Goal: Task Accomplishment & Management: Use online tool/utility

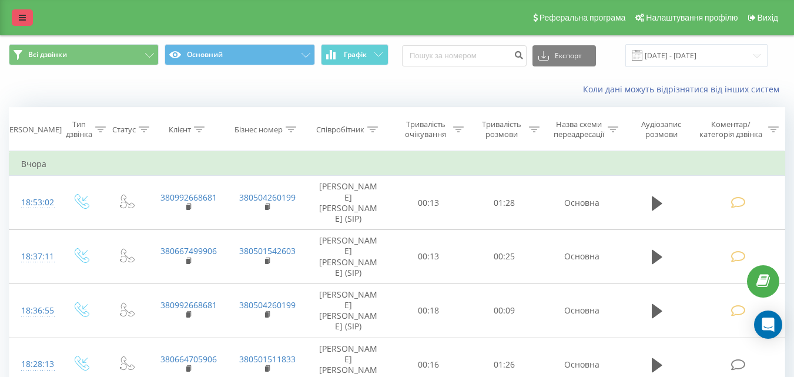
click at [22, 16] on icon at bounding box center [22, 18] width 7 height 8
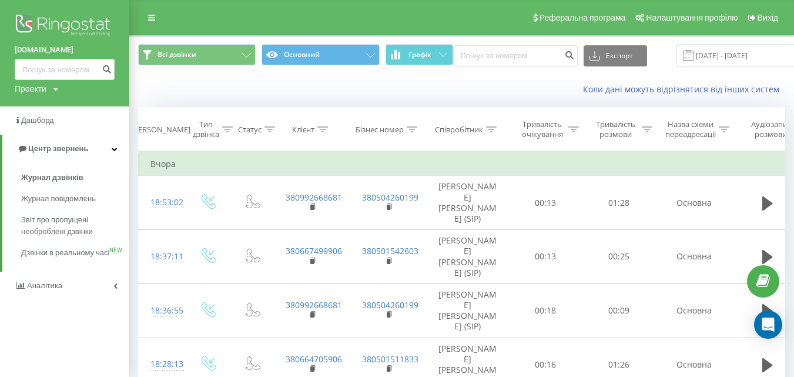
drag, startPoint x: 47, startPoint y: 175, endPoint x: 208, endPoint y: 162, distance: 161.5
click at [46, 175] on span "Журнал дзвінків" at bounding box center [52, 178] width 62 height 12
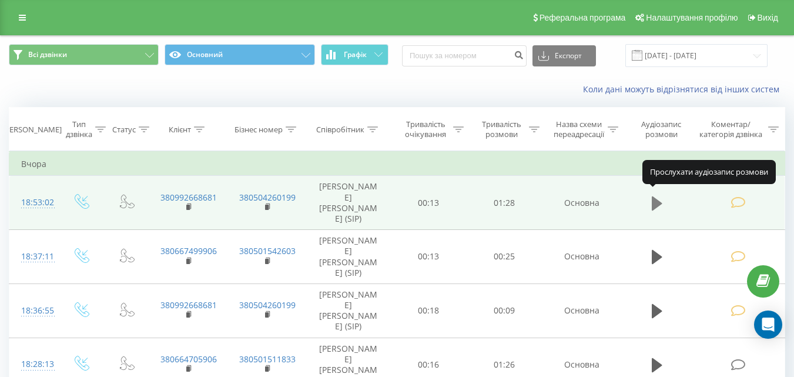
click at [658, 196] on icon at bounding box center [657, 203] width 11 height 14
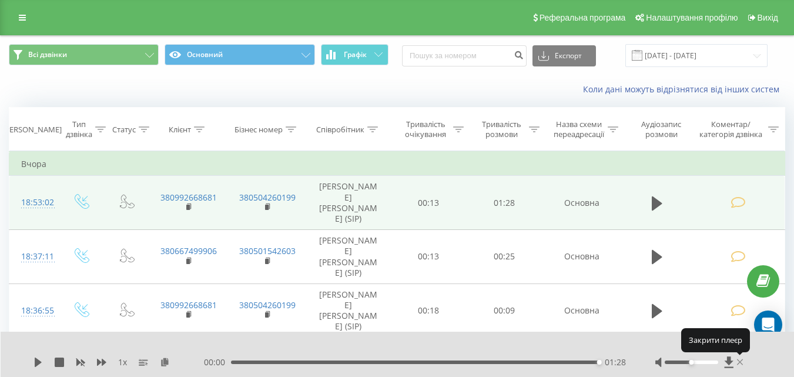
click at [740, 360] on icon at bounding box center [740, 361] width 6 height 9
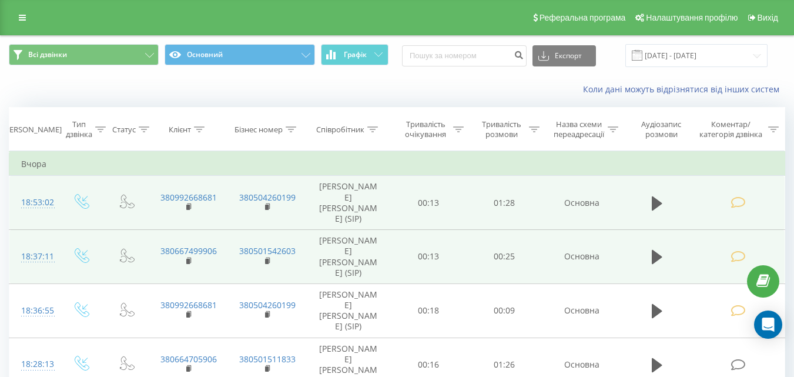
scroll to position [59, 0]
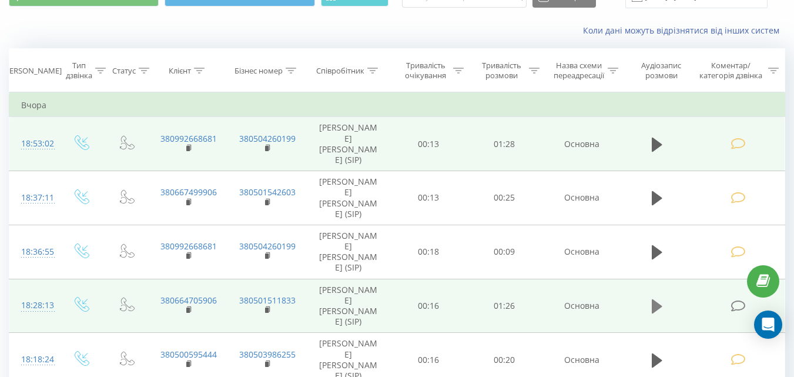
click at [655, 299] on icon at bounding box center [657, 306] width 11 height 14
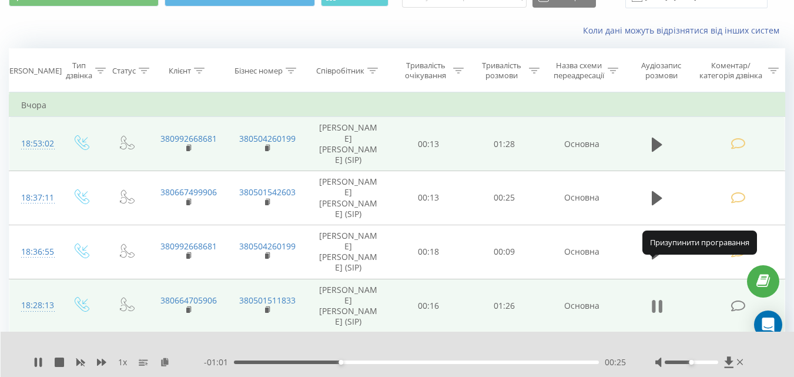
click at [656, 298] on icon at bounding box center [657, 306] width 11 height 16
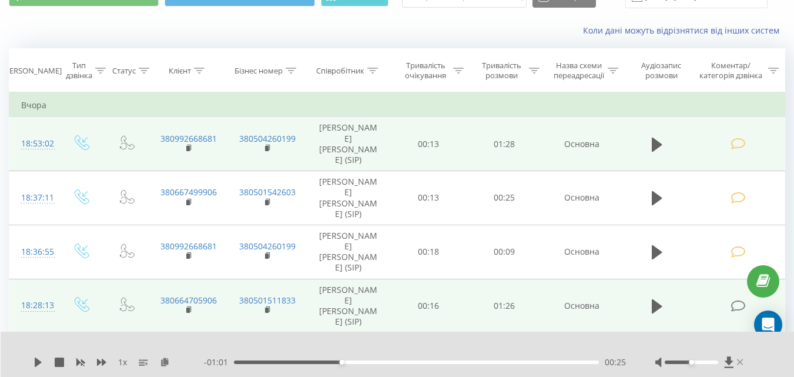
click at [740, 362] on icon at bounding box center [740, 362] width 6 height 6
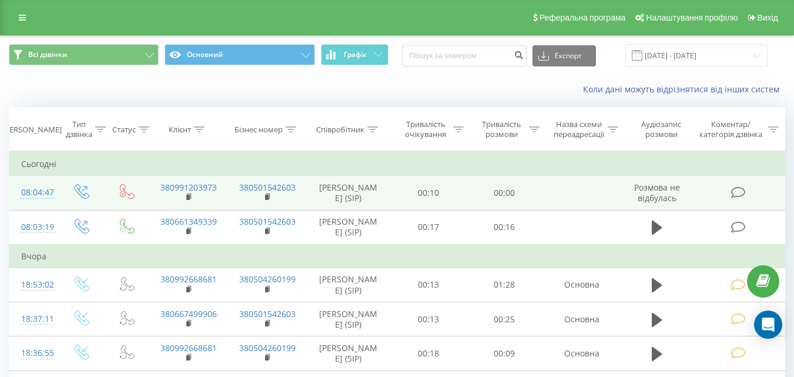
click at [739, 191] on icon at bounding box center [738, 192] width 15 height 12
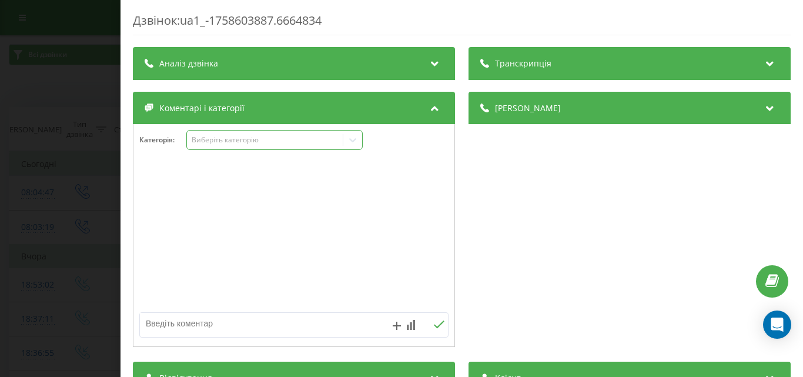
click at [287, 146] on div "Виберіть категорію" at bounding box center [274, 140] width 176 height 20
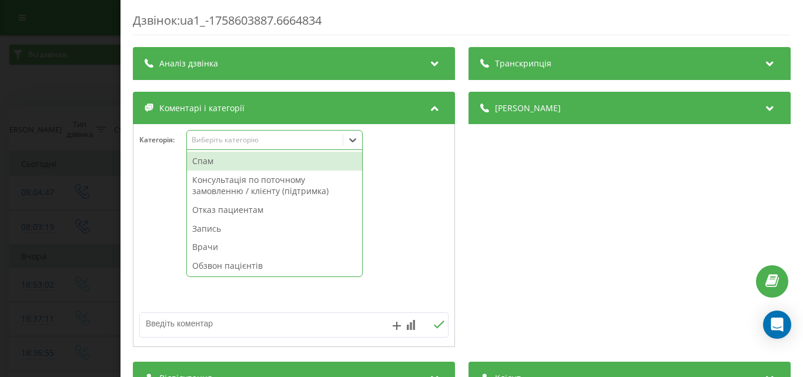
click at [281, 163] on div "Спам" at bounding box center [274, 161] width 175 height 19
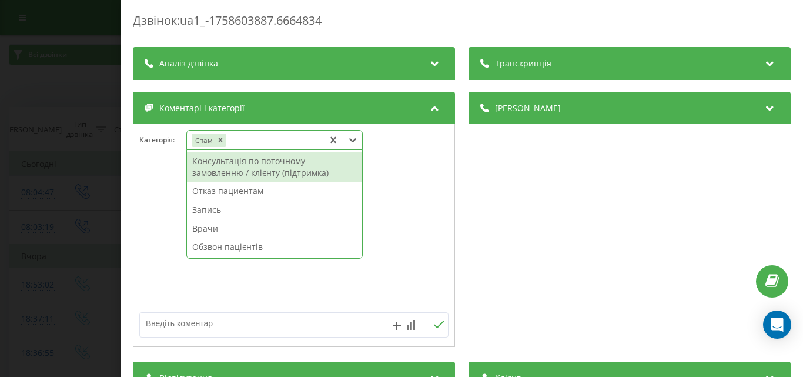
click at [81, 141] on div "Дзвінок : ua1_-1758603887.6664834 Транскрипція Для AI-аналізу майбутніх дзвінкі…" at bounding box center [401, 188] width 803 height 377
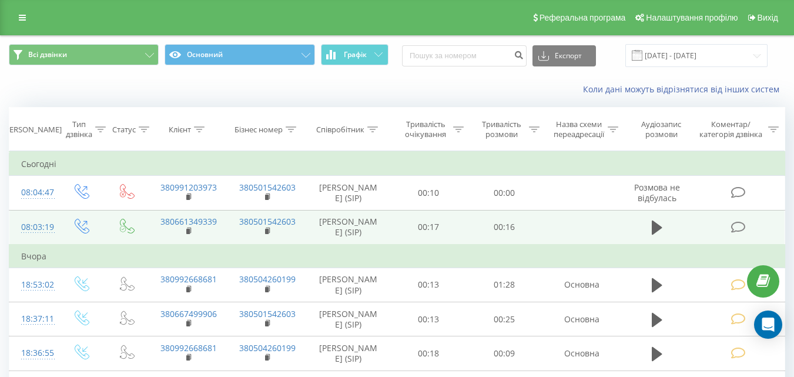
click at [734, 225] on icon at bounding box center [738, 227] width 15 height 12
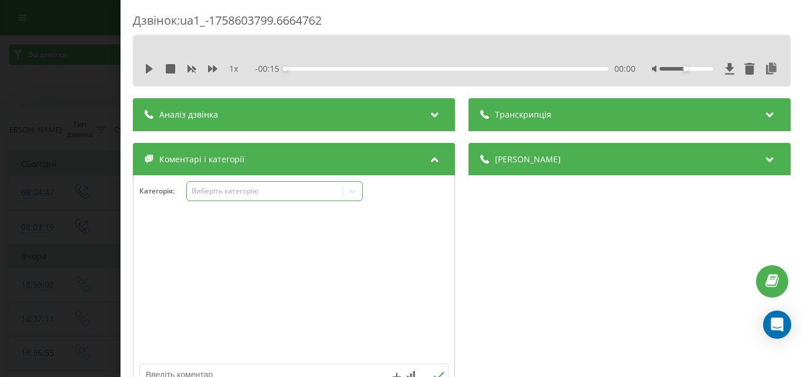
click at [313, 191] on div "Виберіть категорію" at bounding box center [264, 190] width 147 height 9
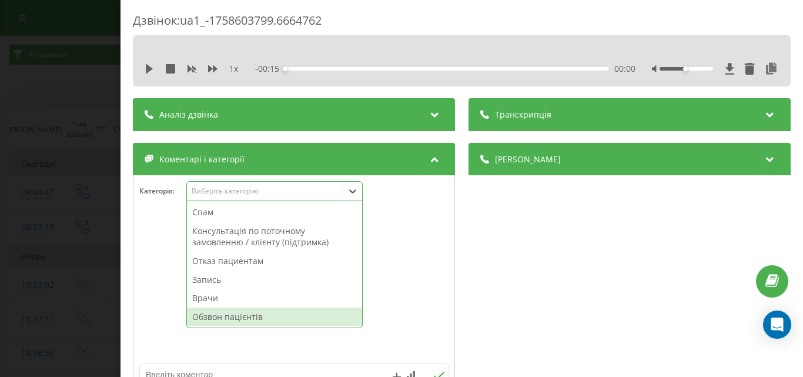
click at [249, 313] on div "Обзвон пацієнтів" at bounding box center [274, 316] width 175 height 19
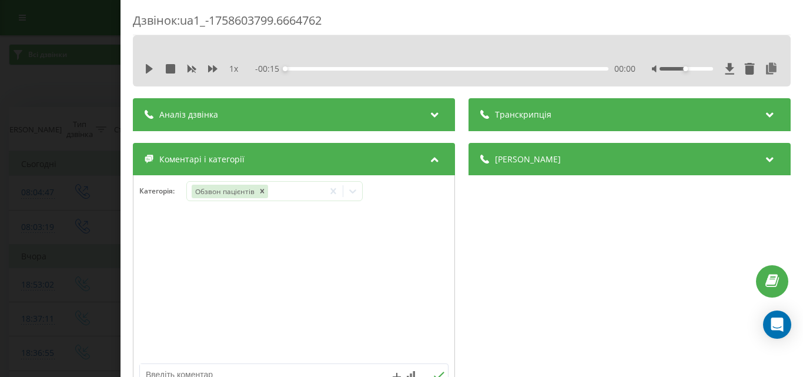
click at [67, 85] on div "Дзвінок : ua1_-1758603799.6664762 1 x - 00:15 00:00 00:00 Транскрипція Для AI-а…" at bounding box center [401, 188] width 803 height 377
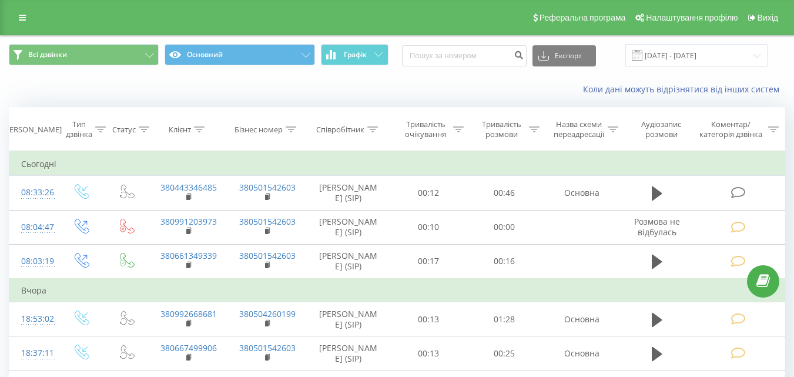
click at [742, 194] on icon at bounding box center [738, 192] width 15 height 12
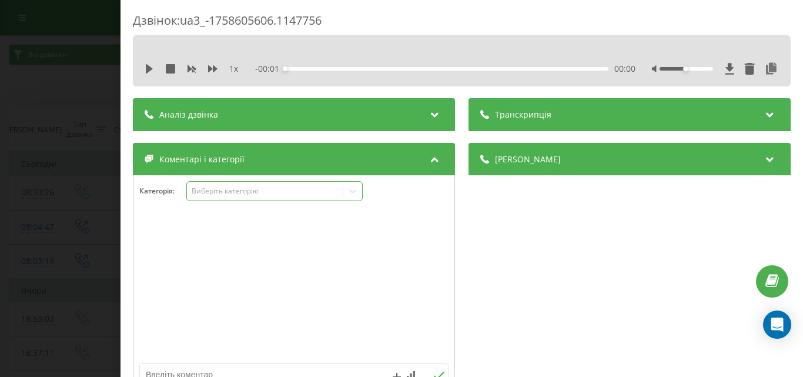
click at [254, 195] on div "Виберіть категорію" at bounding box center [264, 190] width 147 height 9
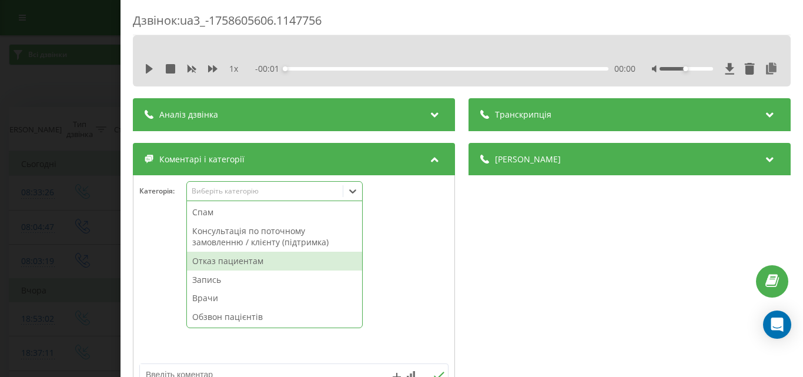
click at [234, 261] on div "Отказ пациентам" at bounding box center [274, 261] width 175 height 19
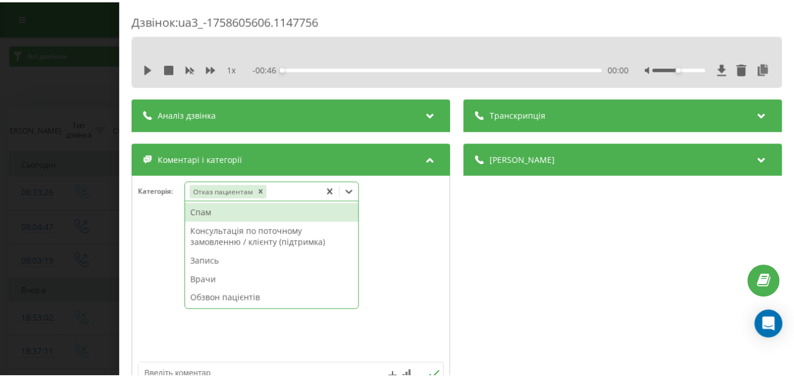
scroll to position [118, 0]
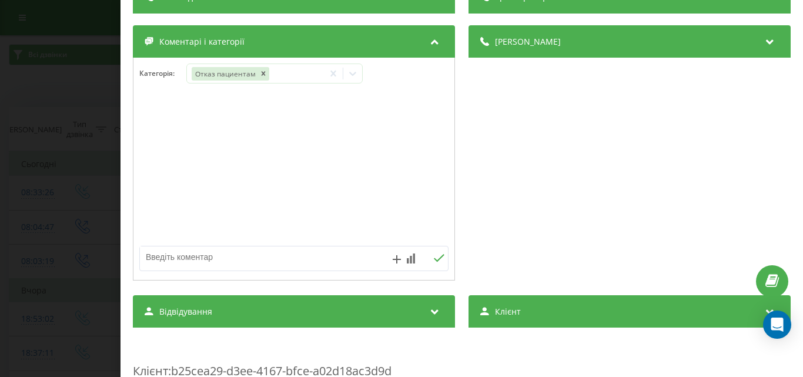
click at [170, 256] on textarea at bounding box center [263, 256] width 246 height 21
type textarea "док.юа, уточнення інформації-Музика"
click at [61, 95] on div "Дзвінок : ua3_-1758605606.1147756 1 x - 00:46 00:00 00:00 Транскрипція Для AI-а…" at bounding box center [401, 188] width 803 height 377
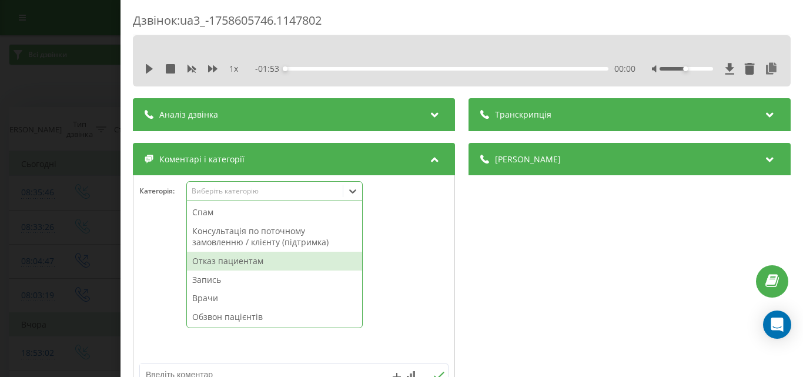
click at [252, 258] on div "Отказ пациентам" at bounding box center [274, 261] width 175 height 19
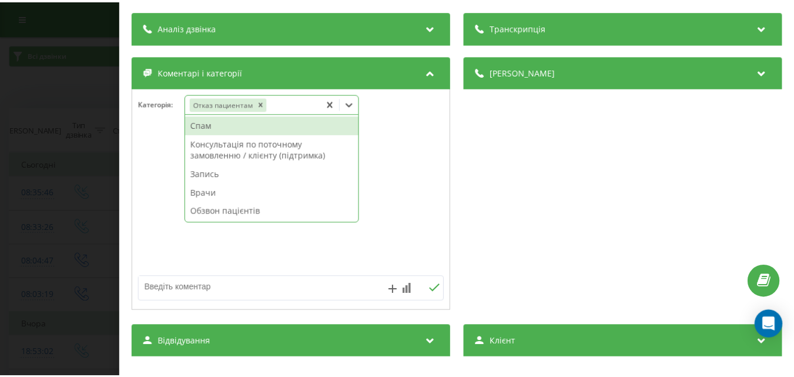
scroll to position [118, 0]
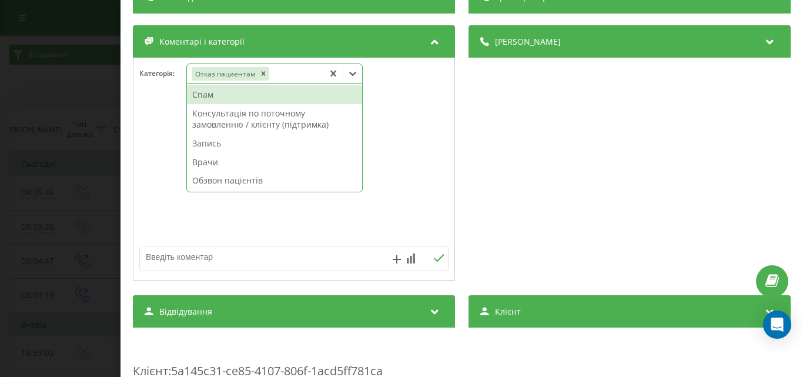
click at [179, 256] on textarea at bounding box center [263, 256] width 246 height 21
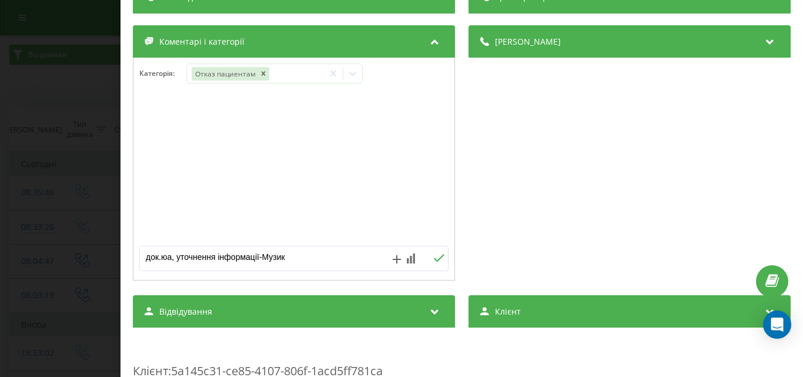
type textarea "док.юа, уточнення інформації-Музика"
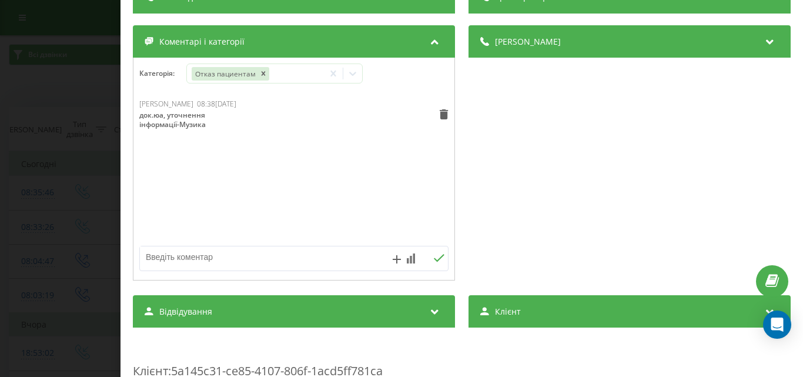
click at [68, 73] on div "Дзвінок : ua3_-1758605746.1147802 1 x - 01:53 00:00 00:00 Транскрипція Для AI-а…" at bounding box center [401, 188] width 803 height 377
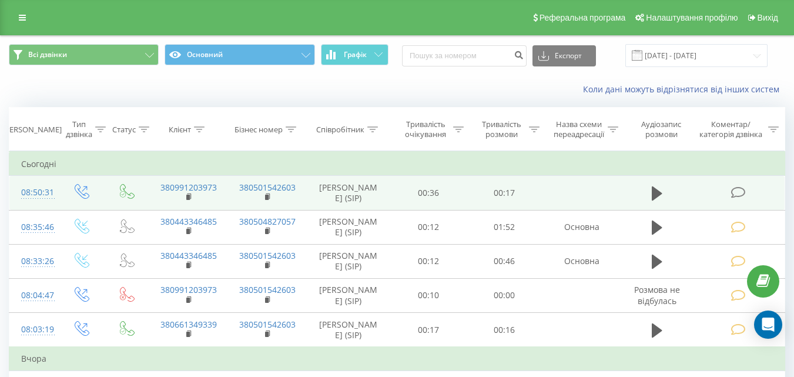
click at [738, 193] on icon at bounding box center [738, 192] width 15 height 12
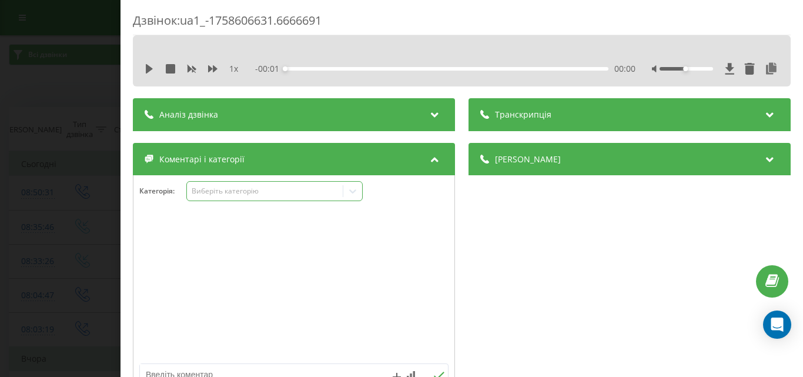
click at [352, 188] on icon at bounding box center [353, 191] width 12 height 12
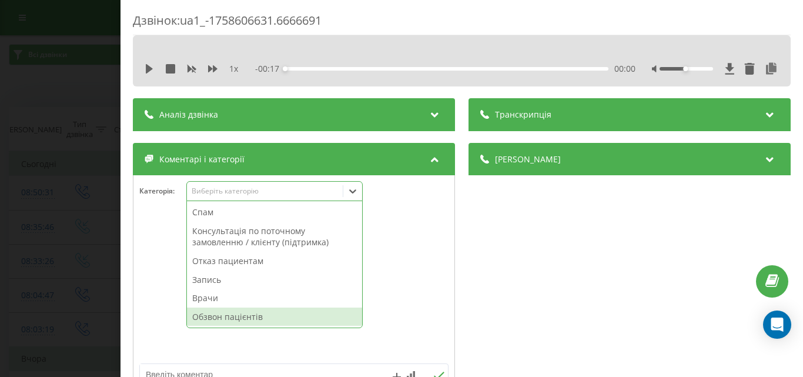
click at [352, 313] on div "Обзвон пацієнтів" at bounding box center [274, 316] width 175 height 19
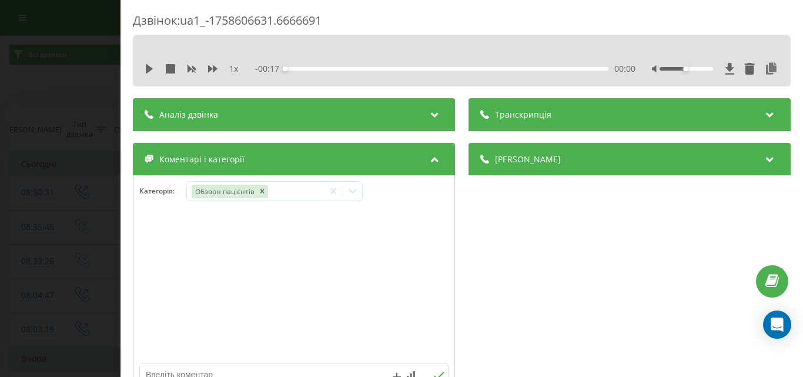
click at [93, 61] on div "Дзвінок : ua1_-1758606631.6666691 1 x - 00:17 00:00 00:00 Транскрипція Для AI-а…" at bounding box center [401, 188] width 803 height 377
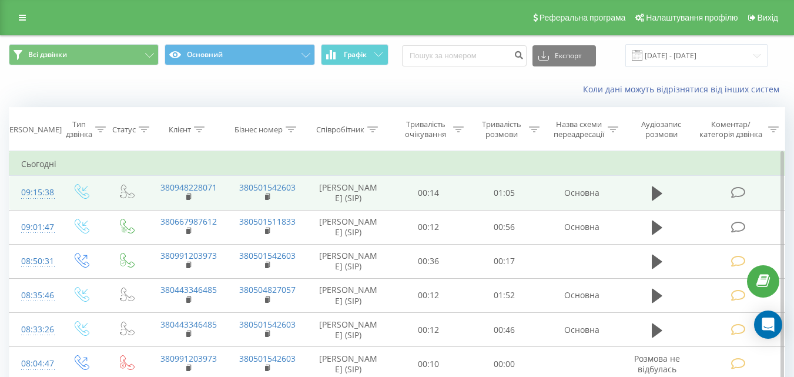
click at [737, 191] on icon at bounding box center [738, 192] width 15 height 12
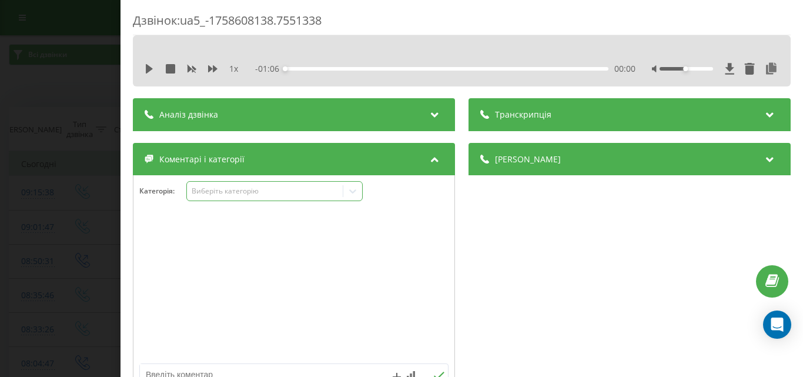
click at [312, 192] on div "Виберіть категорію" at bounding box center [264, 190] width 147 height 9
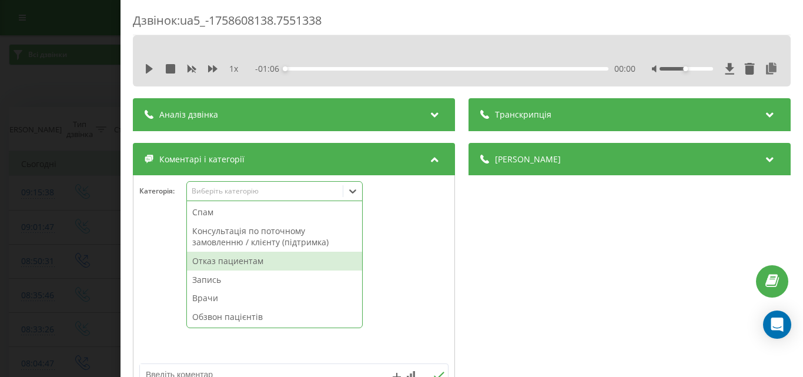
click at [266, 260] on div "Отказ пациентам" at bounding box center [274, 261] width 175 height 19
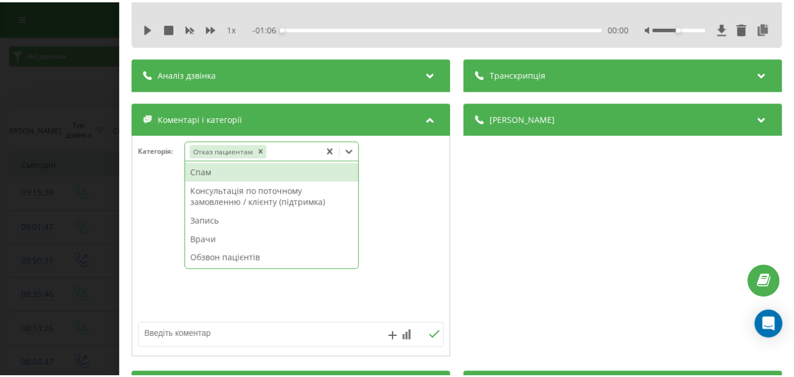
scroll to position [118, 0]
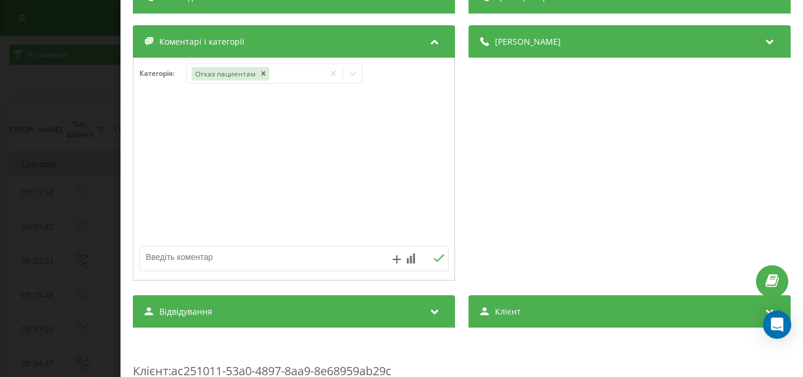
click at [196, 255] on textarea at bounding box center [263, 256] width 246 height 21
type textarea "док.юа, уточнення інформації-Музика"
click at [71, 76] on div "Дзвінок : ua5_-1758608138.7551338 1 x - 01:06 00:00 00:00 Транскрипція Для AI-а…" at bounding box center [401, 188] width 803 height 377
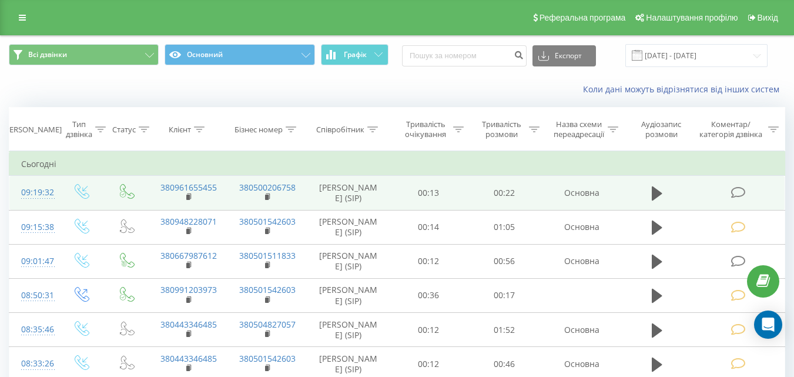
click at [738, 195] on icon at bounding box center [738, 192] width 15 height 12
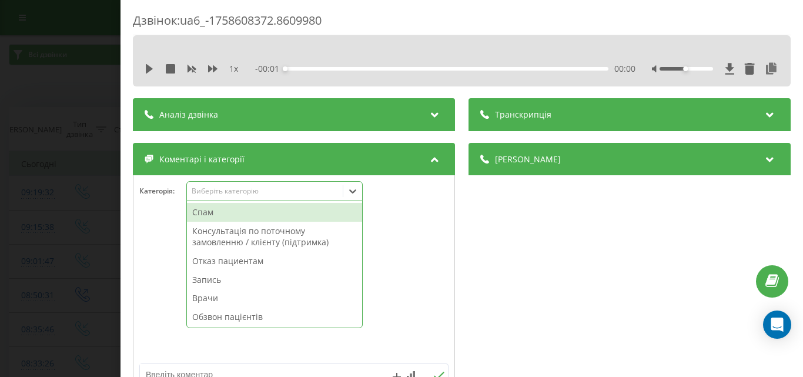
click at [303, 190] on div "Виберіть категорію" at bounding box center [264, 190] width 147 height 9
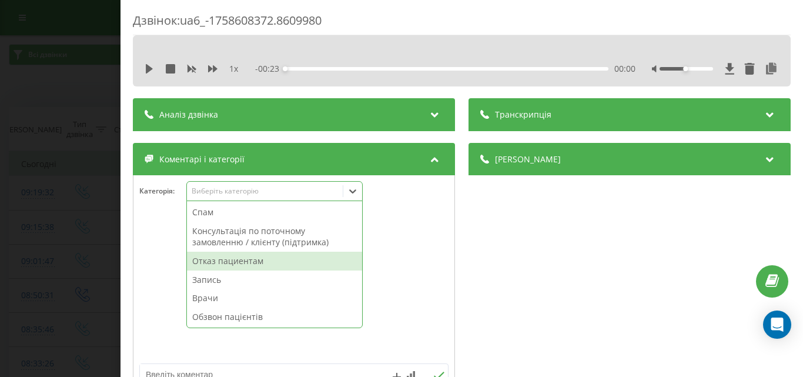
click at [246, 257] on div "Отказ пациентам" at bounding box center [274, 261] width 175 height 19
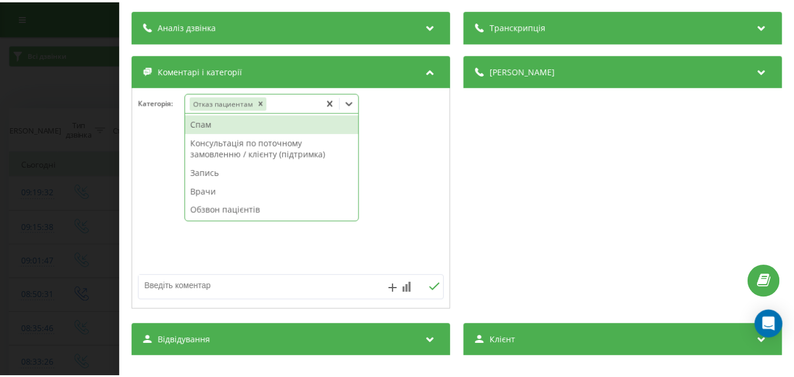
scroll to position [118, 0]
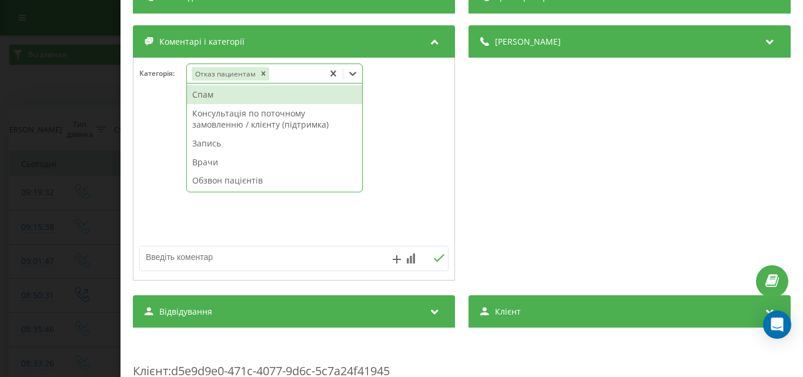
click at [165, 259] on textarea at bounding box center [263, 256] width 246 height 21
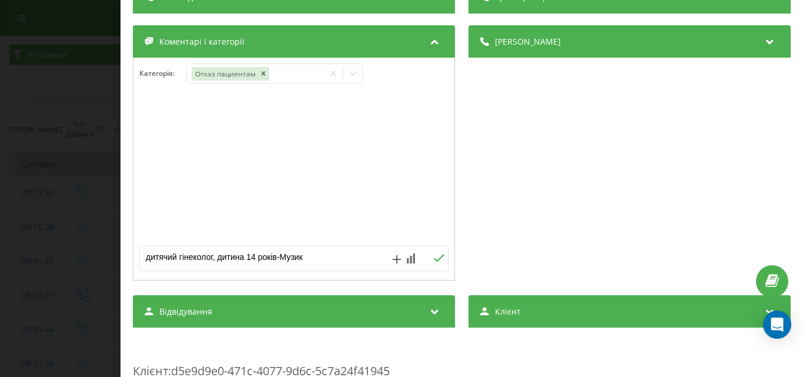
type textarea "дитячий гінеколог, дитина 14 років-Музика"
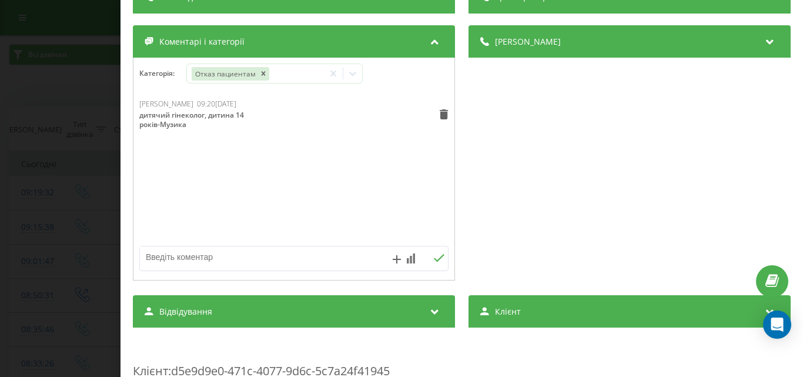
click at [40, 86] on div "Дзвінок : ua6_-1758608372.8609980 1 x - 00:23 00:00 00:00 Транскрипція Для AI-а…" at bounding box center [401, 188] width 803 height 377
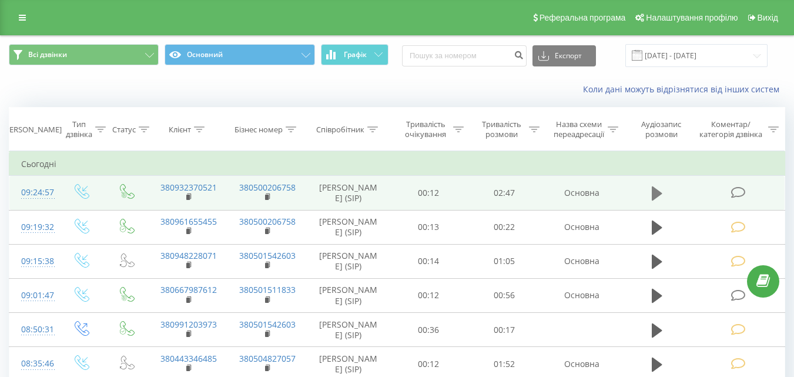
click at [657, 194] on icon at bounding box center [657, 193] width 11 height 14
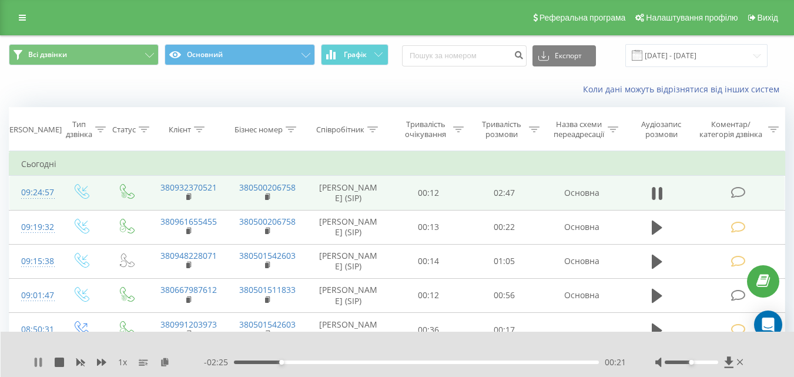
click at [34, 363] on icon at bounding box center [38, 361] width 9 height 9
click at [186, 196] on icon at bounding box center [189, 197] width 6 height 8
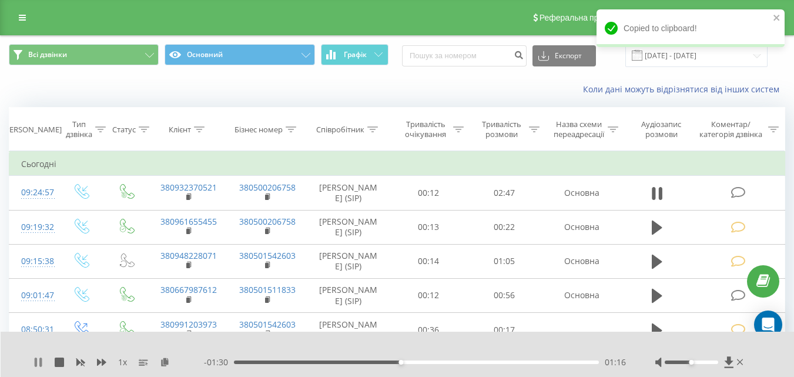
click at [38, 363] on icon at bounding box center [38, 361] width 9 height 9
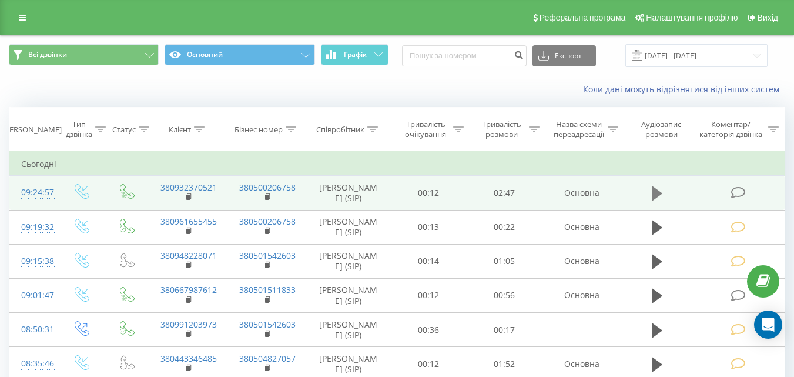
click at [658, 195] on icon at bounding box center [657, 193] width 11 height 14
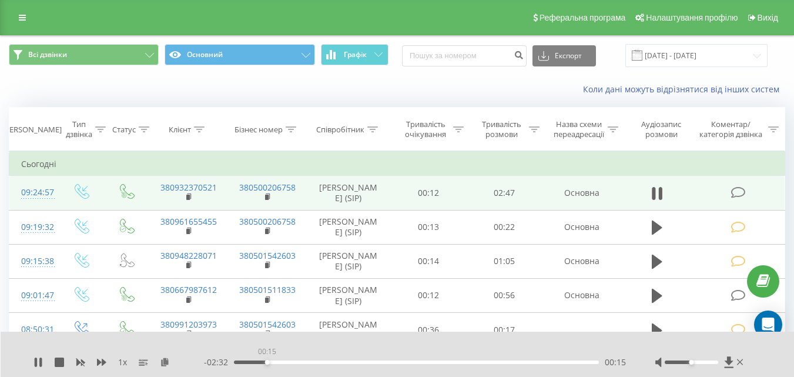
click at [267, 361] on div "00:15" at bounding box center [416, 362] width 365 height 4
click at [38, 363] on icon at bounding box center [38, 361] width 9 height 9
click at [740, 191] on icon at bounding box center [738, 192] width 15 height 12
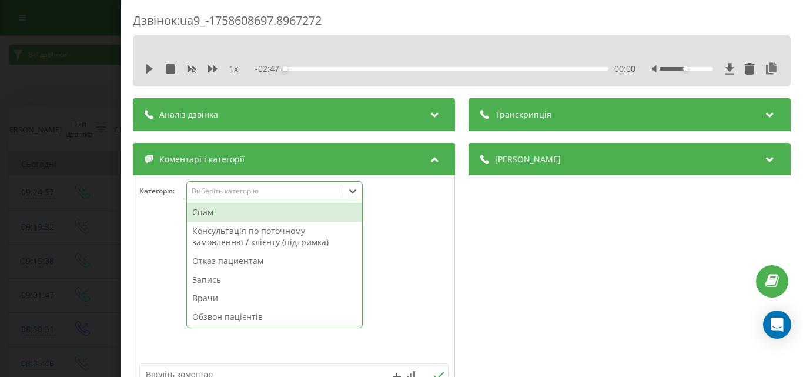
click at [306, 192] on div "Виберіть категорію" at bounding box center [264, 190] width 147 height 9
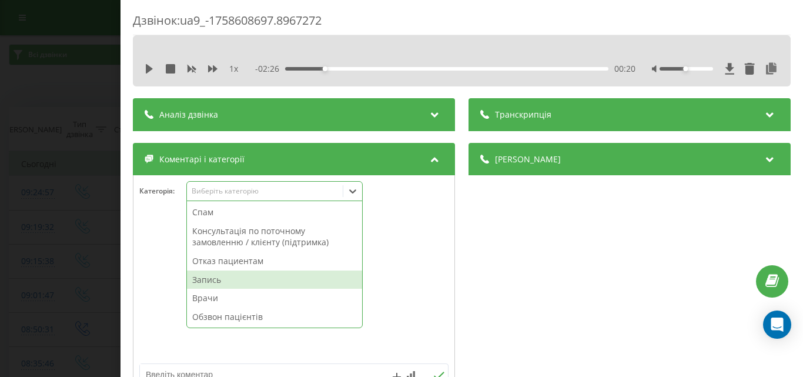
drag, startPoint x: 219, startPoint y: 280, endPoint x: 192, endPoint y: 272, distance: 28.8
click at [214, 277] on div "Запись" at bounding box center [274, 279] width 175 height 19
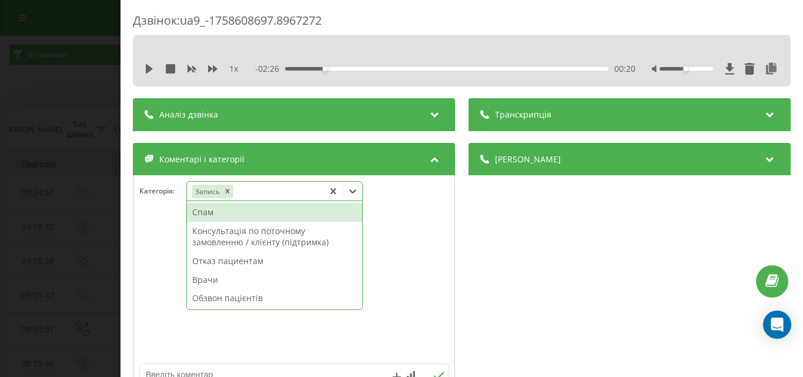
click at [52, 63] on div "Дзвінок : ua9_-1758608697.8967272 1 x - 02:26 00:20 00:20 Транскрипція Для AI-а…" at bounding box center [401, 188] width 803 height 377
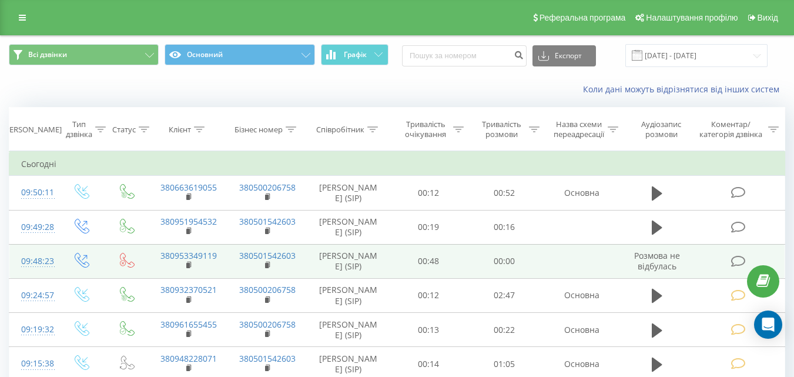
click at [739, 260] on icon at bounding box center [738, 261] width 15 height 12
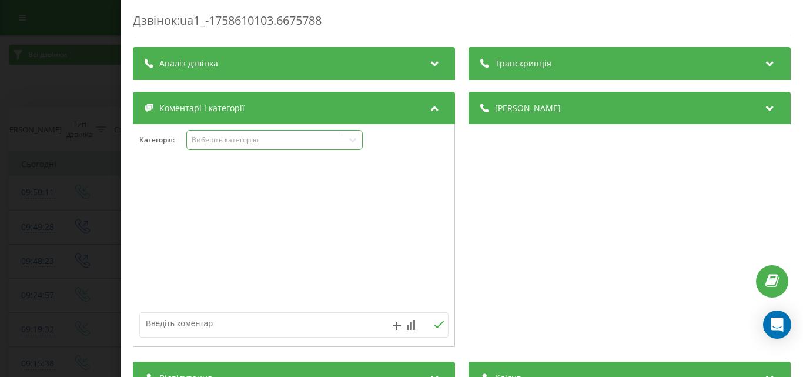
click at [293, 144] on div "Виберіть категорію" at bounding box center [264, 139] width 147 height 9
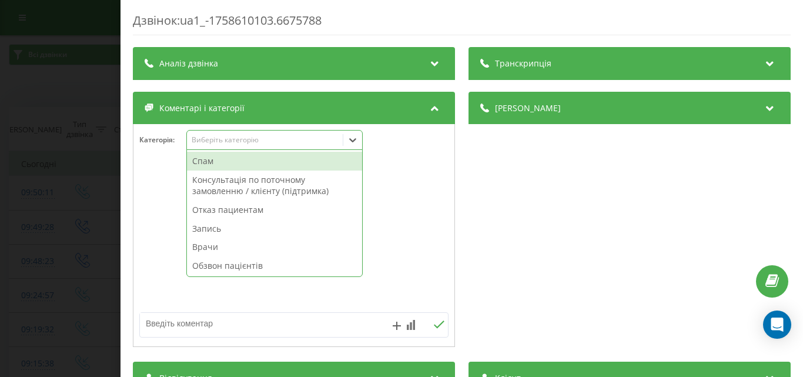
click at [217, 162] on div "Спам" at bounding box center [274, 161] width 175 height 19
click at [70, 78] on div "Дзвінок : ua1_-1758610103.6675788 Транскрипція Для AI-аналізу майбутніх дзвінкі…" at bounding box center [401, 188] width 803 height 377
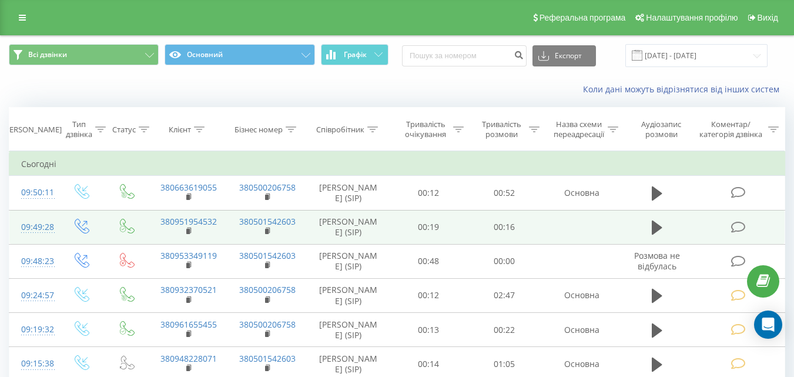
click at [738, 228] on icon at bounding box center [738, 227] width 15 height 12
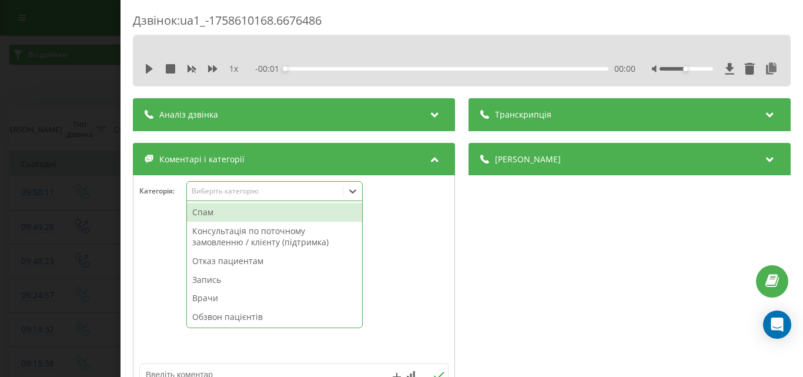
click at [320, 192] on div "Виберіть категорію" at bounding box center [264, 190] width 147 height 9
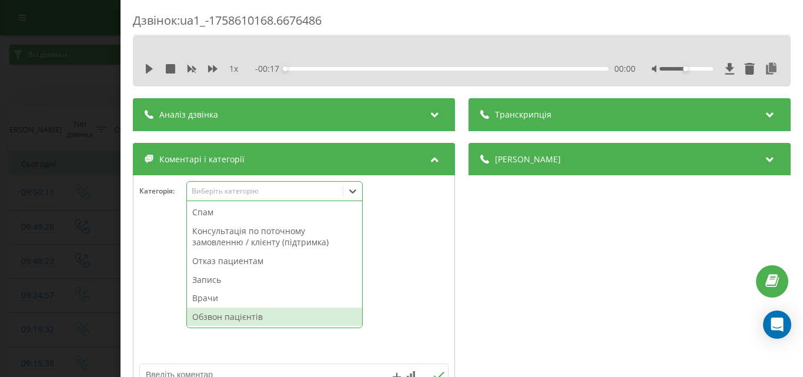
click at [243, 317] on div "Обзвон пацієнтів" at bounding box center [274, 316] width 175 height 19
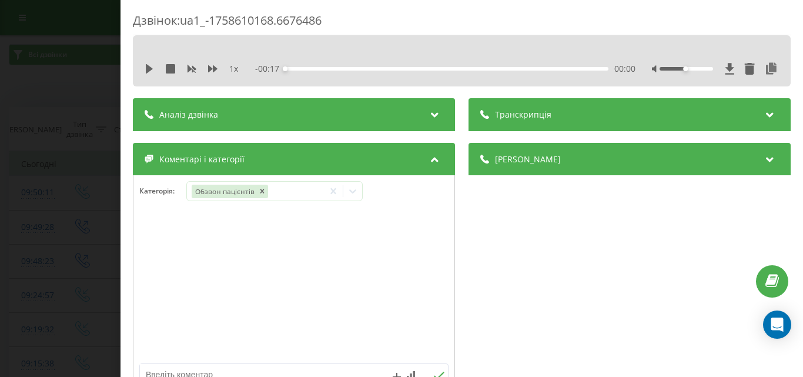
click at [61, 88] on div "Дзвінок : ua1_-1758610168.6676486 1 x - 00:17 00:00 00:00 Транскрипція Для AI-а…" at bounding box center [401, 188] width 803 height 377
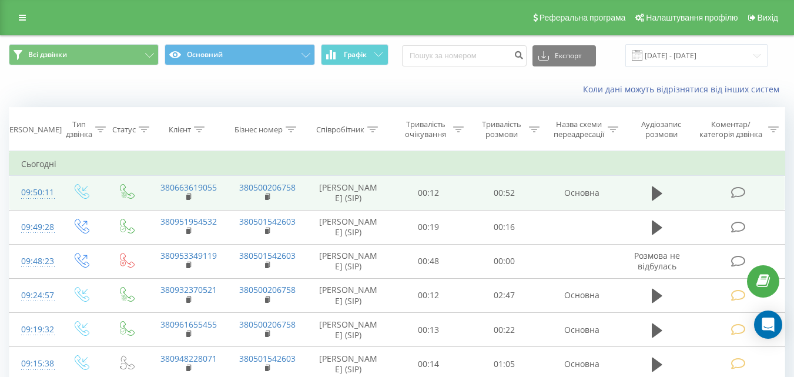
click at [735, 189] on icon at bounding box center [738, 192] width 15 height 12
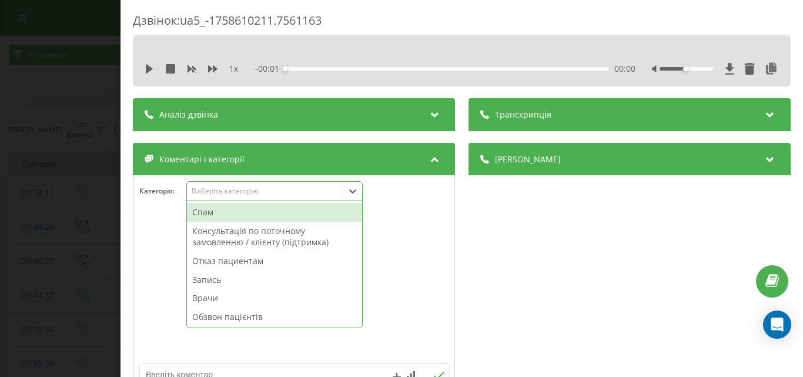
click at [323, 189] on div "Виберіть категорію" at bounding box center [264, 190] width 147 height 9
click at [262, 259] on div "Отказ пациентам" at bounding box center [274, 261] width 175 height 19
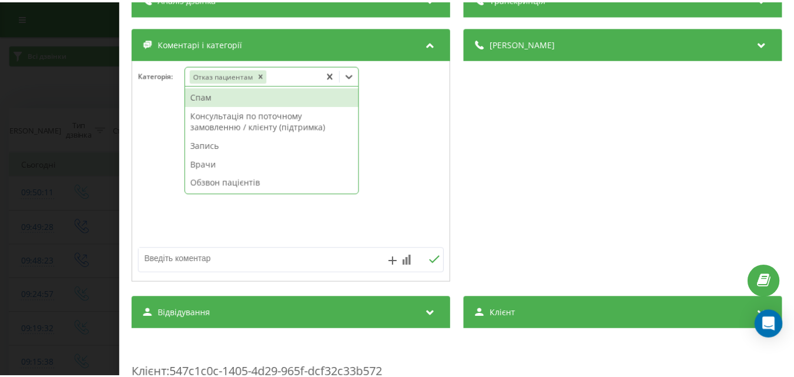
scroll to position [118, 0]
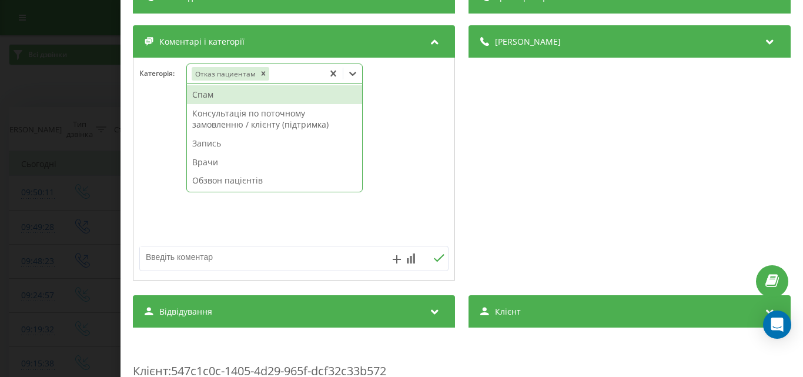
click at [165, 262] on textarea at bounding box center [263, 256] width 246 height 21
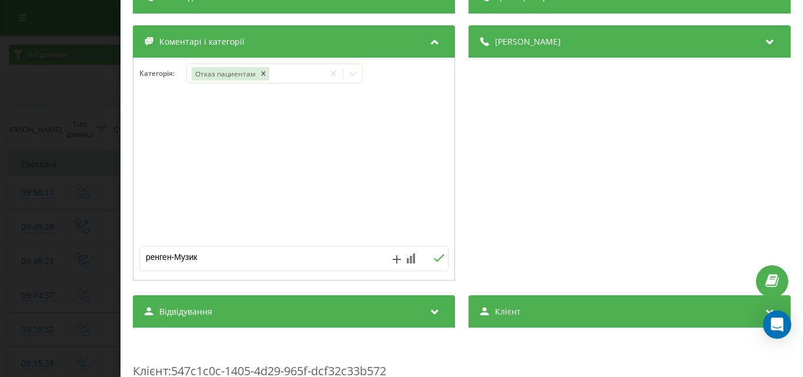
type textarea "ренген-Музика"
click at [65, 91] on div "Дзвінок : ua5_-1758610211.7561163 1 x - 00:53 00:00 00:00 Транскрипція Для AI-а…" at bounding box center [401, 188] width 803 height 377
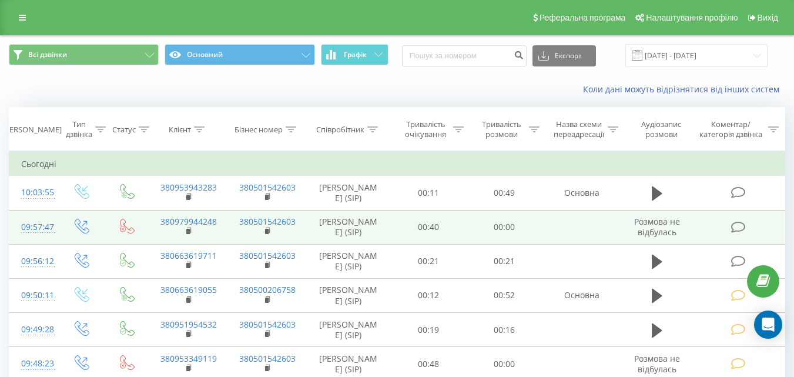
click at [735, 226] on icon at bounding box center [738, 227] width 15 height 12
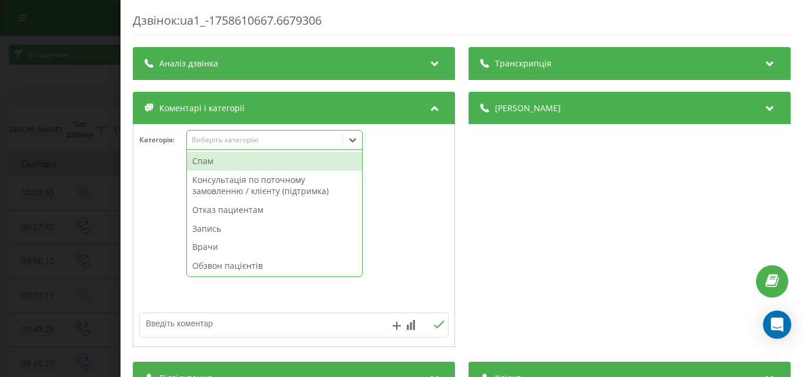
click at [290, 137] on div "Виберіть категорію" at bounding box center [264, 139] width 147 height 9
drag, startPoint x: 273, startPoint y: 166, endPoint x: 247, endPoint y: 163, distance: 26.0
click at [272, 166] on div "Спам" at bounding box center [274, 161] width 175 height 19
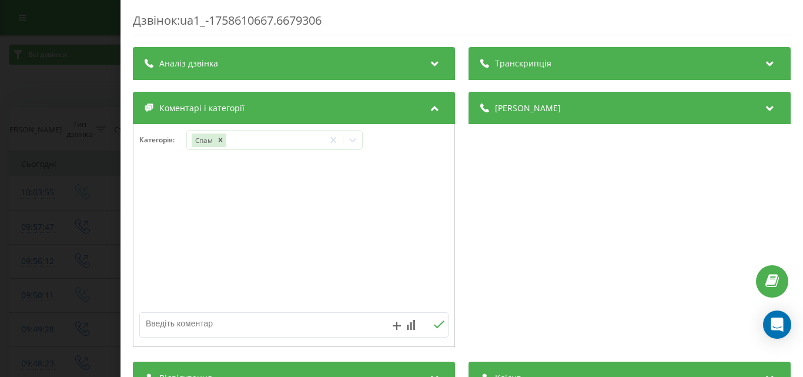
click at [78, 128] on div "Дзвінок : ua1_-1758610667.6679306 Транскрипція Для AI-аналізу майбутніх дзвінкі…" at bounding box center [401, 188] width 803 height 377
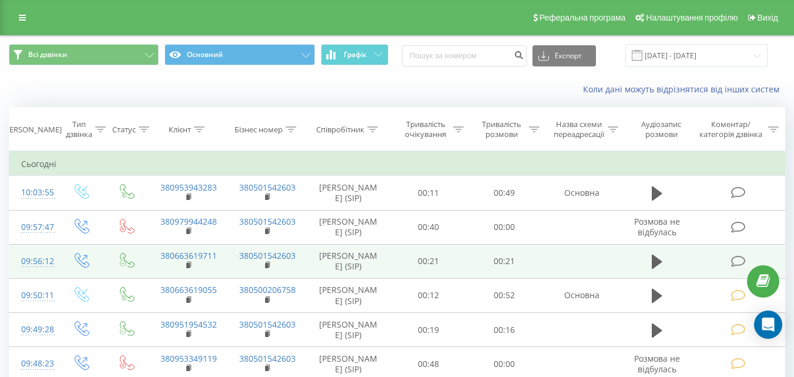
click at [736, 258] on icon at bounding box center [738, 261] width 15 height 12
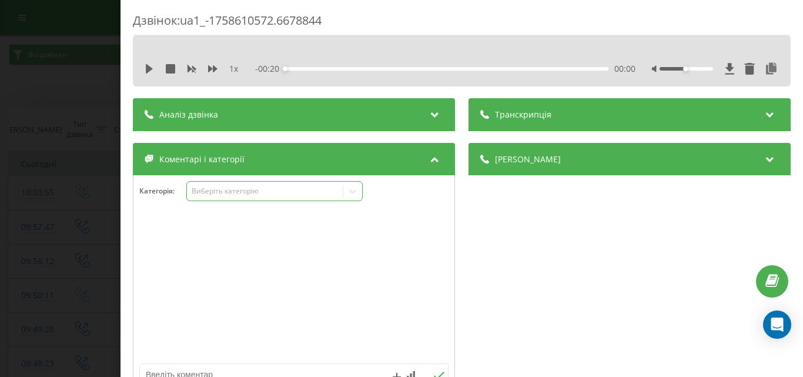
click at [315, 192] on div "Виберіть категорію" at bounding box center [264, 190] width 147 height 9
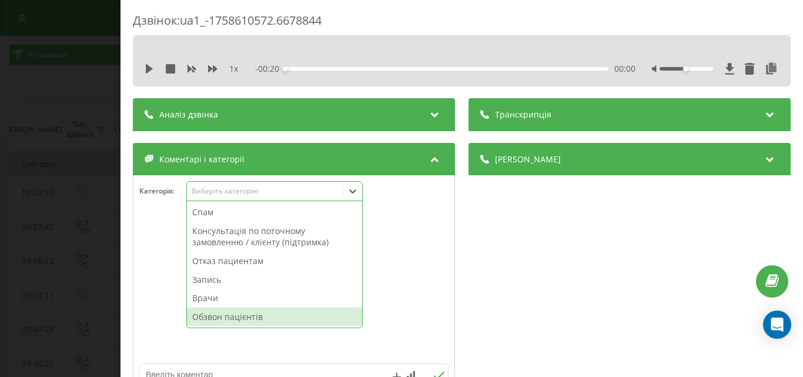
click at [224, 316] on div "Обзвон пацієнтів" at bounding box center [274, 316] width 175 height 19
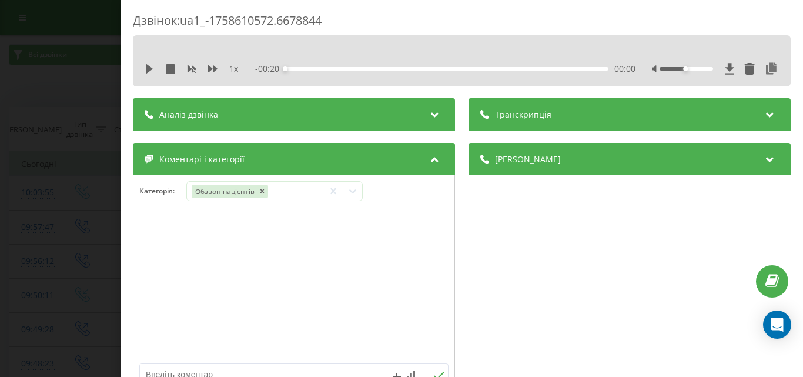
click at [102, 199] on div "Дзвінок : ua1_-1758610572.6678844 1 x - 00:20 00:00 00:00 Транскрипція Для AI-а…" at bounding box center [401, 188] width 803 height 377
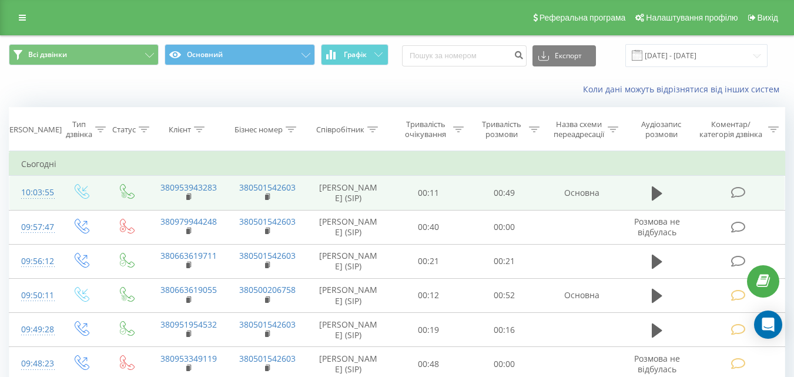
click at [739, 193] on icon at bounding box center [738, 192] width 15 height 12
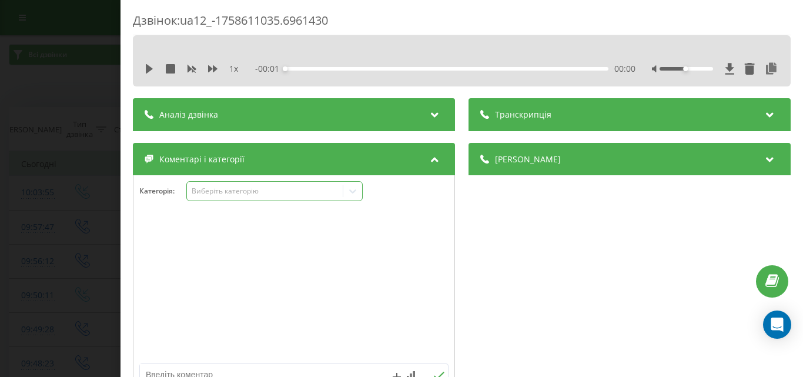
click at [324, 195] on div "Виберіть категорію" at bounding box center [264, 190] width 147 height 9
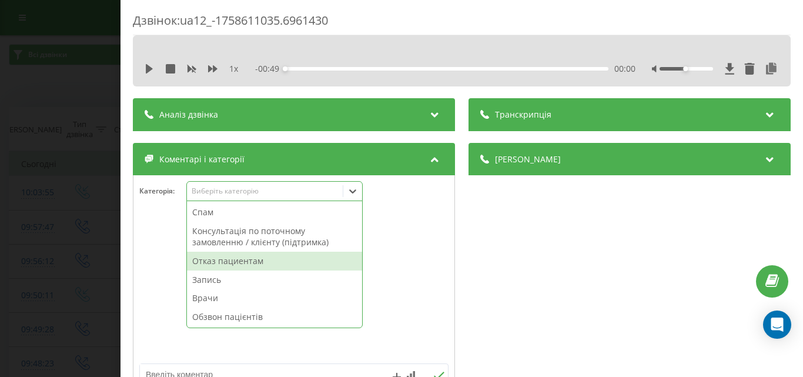
click at [260, 262] on div "Отказ пациентам" at bounding box center [274, 261] width 175 height 19
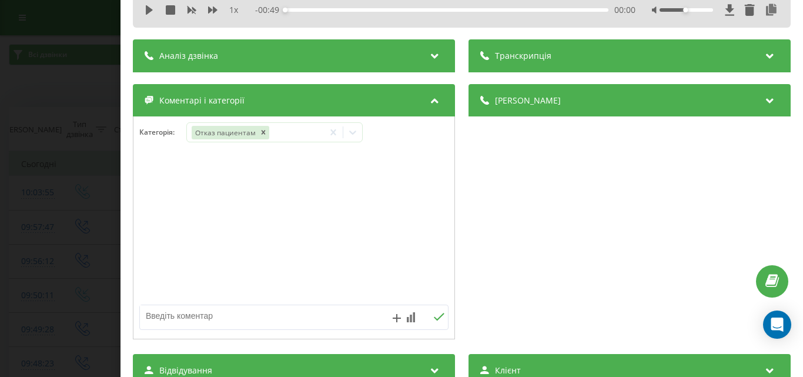
click at [146, 314] on textarea at bounding box center [263, 315] width 246 height 21
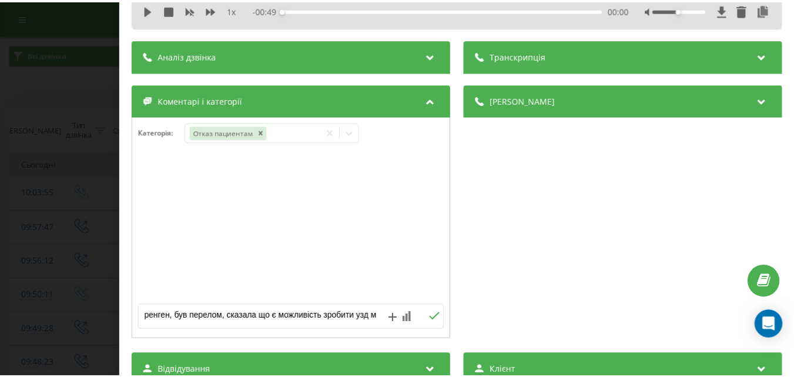
scroll to position [4, 0]
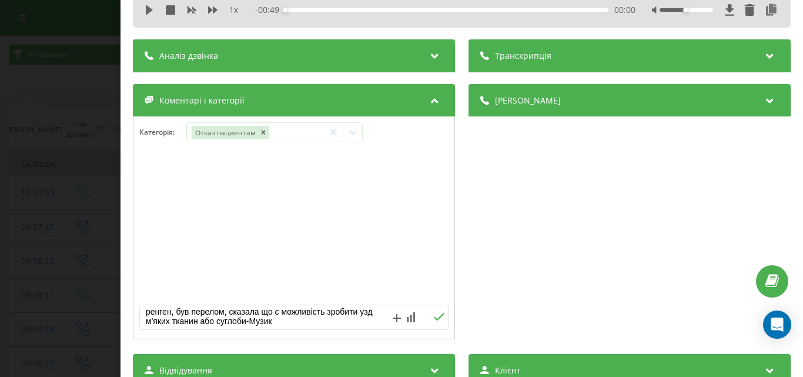
type textarea "ренген, був перелом, сказала що є можливість зробити узд м'яких тканин або сугл…"
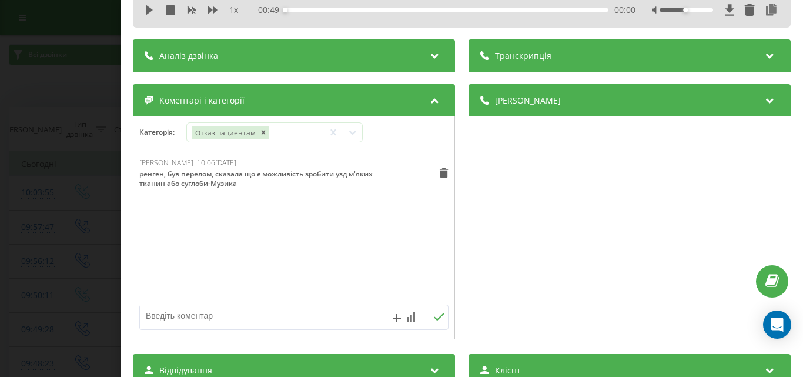
click at [69, 95] on div "Дзвінок : ua12_-1758611035.6961430 1 x - 00:49 00:00 00:00 Транскрипція Для AI-…" at bounding box center [401, 188] width 803 height 377
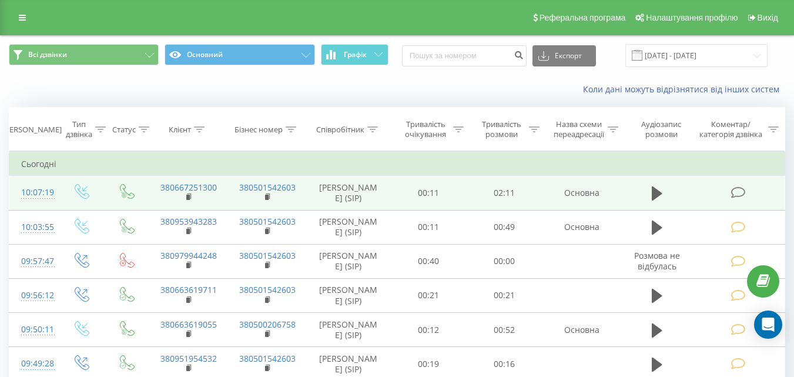
click at [739, 191] on icon at bounding box center [738, 192] width 15 height 12
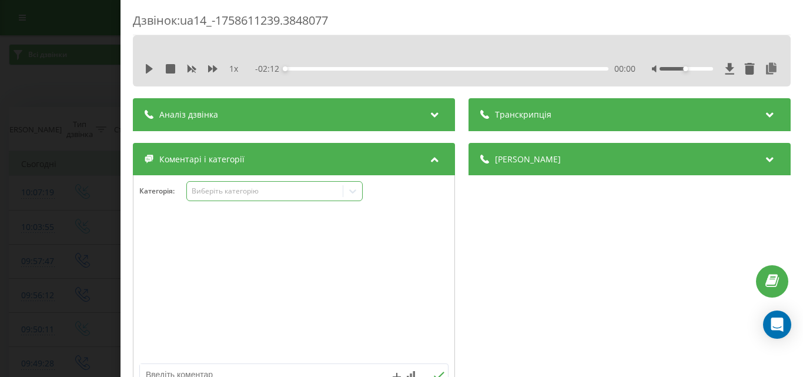
click at [293, 189] on div "Виберіть категорію" at bounding box center [264, 190] width 147 height 9
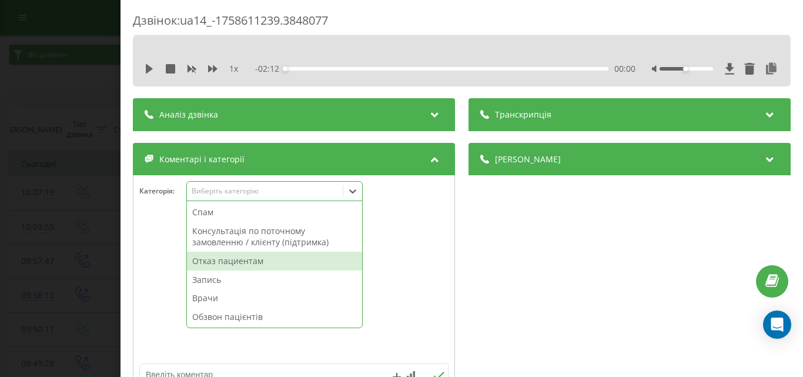
click at [246, 259] on div "Отказ пациентам" at bounding box center [274, 261] width 175 height 19
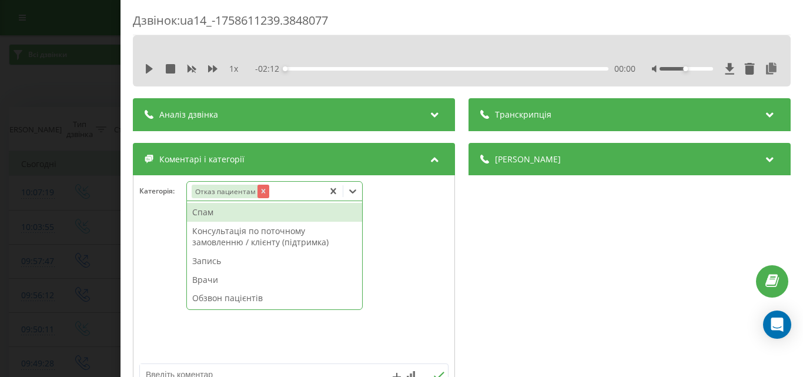
click at [265, 190] on icon "Remove Отказ пациентам" at bounding box center [263, 191] width 8 height 8
click at [259, 240] on div "Консультація по поточному замовленню / клієнту (підтримка)" at bounding box center [274, 237] width 175 height 30
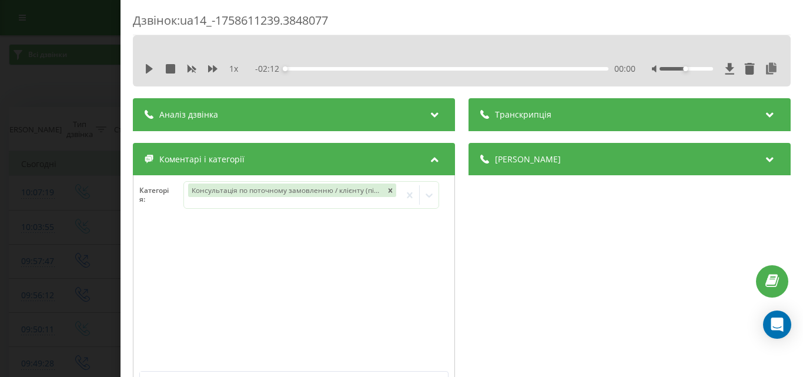
click at [63, 51] on div "Дзвінок : ua14_-1758611239.3848077 1 x - 02:12 00:00 00:00 Транскрипція Для AI-…" at bounding box center [401, 188] width 803 height 377
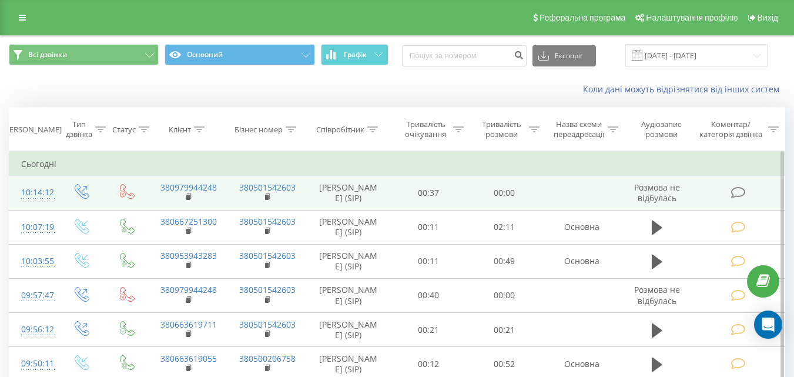
click at [739, 190] on icon at bounding box center [738, 192] width 15 height 12
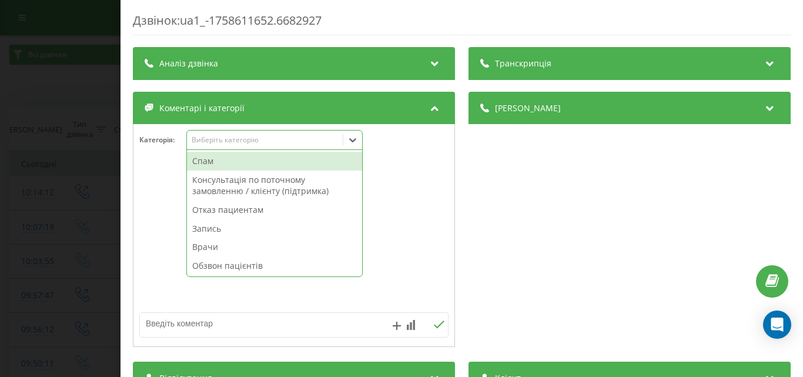
click at [262, 146] on div "Виберіть категорію" at bounding box center [274, 140] width 176 height 20
click at [257, 163] on div "Спам" at bounding box center [274, 161] width 175 height 19
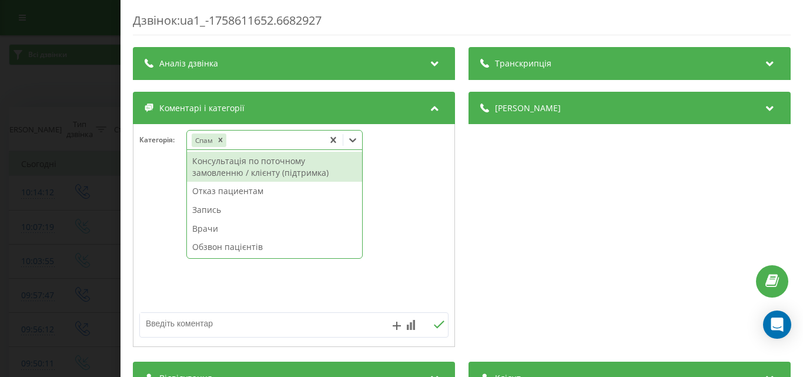
click at [85, 85] on div "Дзвінок : ua1_-1758611652.6682927 Транскрипція Для AI-аналізу майбутніх дзвінкі…" at bounding box center [401, 188] width 803 height 377
